Goal: Transaction & Acquisition: Purchase product/service

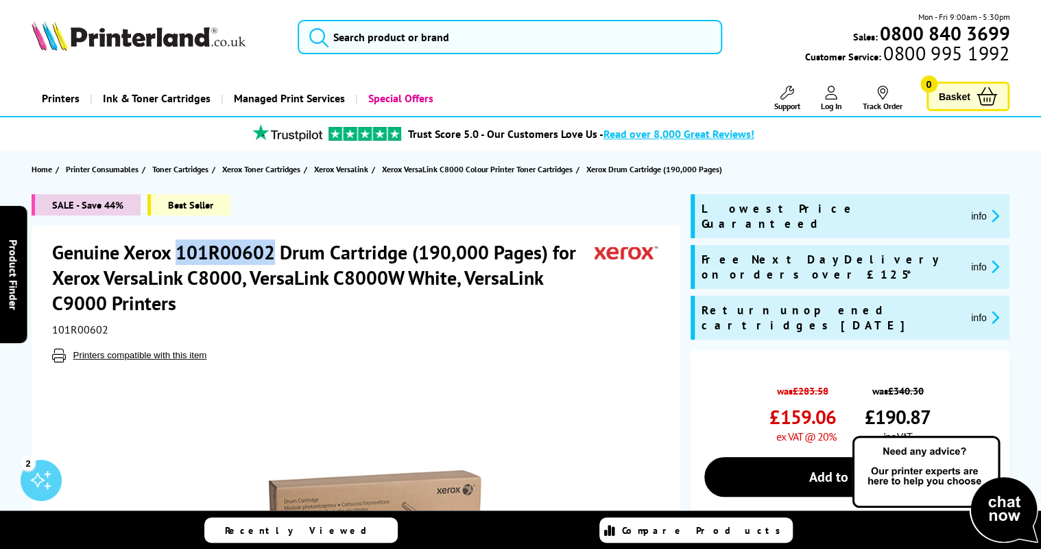
drag, startPoint x: 176, startPoint y: 249, endPoint x: 270, endPoint y: 249, distance: 94.6
click at [270, 249] on h1 "Genuine Xerox 101R00602 Drum Cartridge (190,000 Pages) for Xerox VersaLink C800…" at bounding box center [323, 277] width 542 height 76
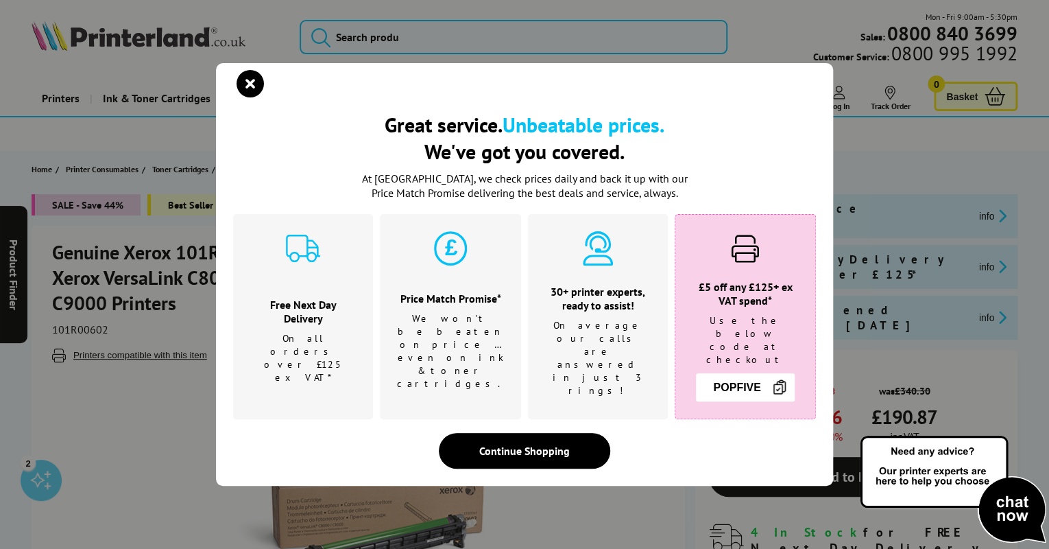
drag, startPoint x: 270, startPoint y: 249, endPoint x: 204, endPoint y: 252, distance: 65.9
drag, startPoint x: 204, startPoint y: 252, endPoint x: 252, endPoint y: 93, distance: 166.2
click at [252, 87] on icon "close modal" at bounding box center [250, 83] width 27 height 27
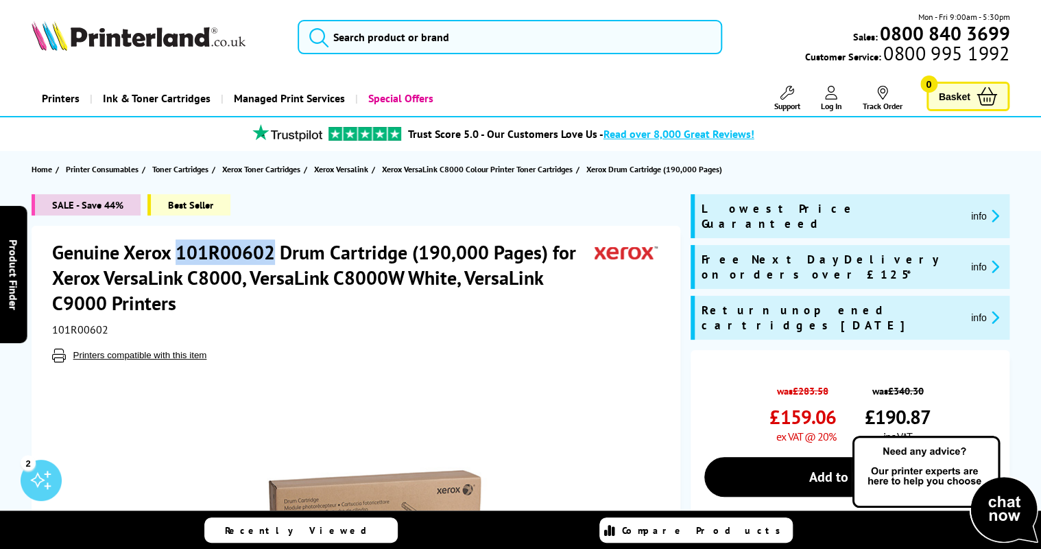
drag, startPoint x: 179, startPoint y: 251, endPoint x: 273, endPoint y: 250, distance: 93.9
click at [273, 250] on h1 "Genuine Xerox 101R00602 Drum Cartridge (190,000 Pages) for Xerox VersaLink C800…" at bounding box center [323, 277] width 542 height 76
drag, startPoint x: 273, startPoint y: 250, endPoint x: 259, endPoint y: 253, distance: 14.7
copy h1 "101R00602"
